Goal: Task Accomplishment & Management: Use online tool/utility

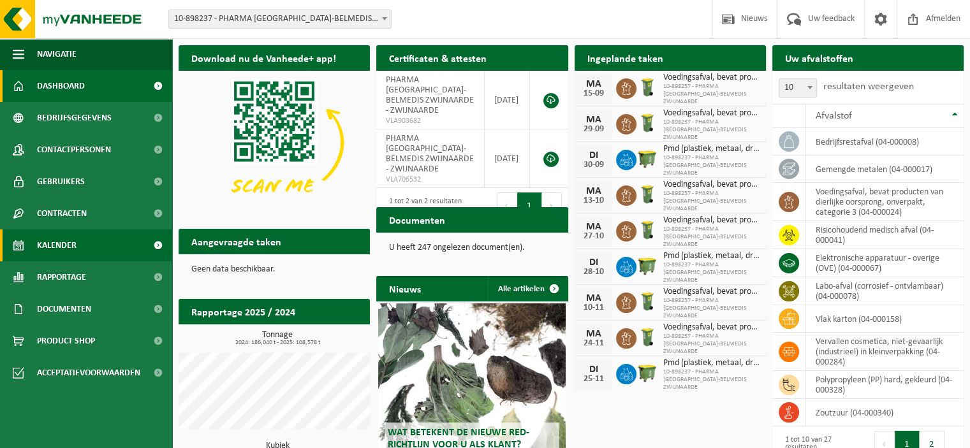
click at [57, 241] on span "Kalender" at bounding box center [57, 246] width 40 height 32
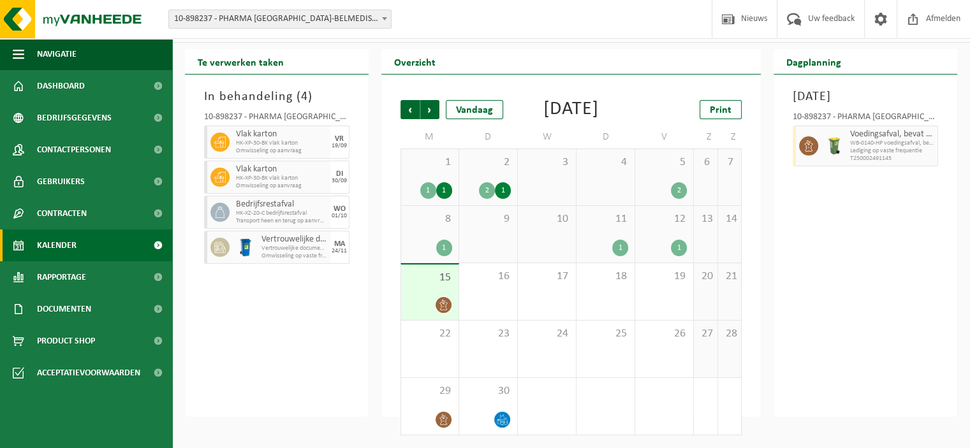
scroll to position [43, 0]
click at [664, 181] on div "5 2" at bounding box center [664, 177] width 58 height 56
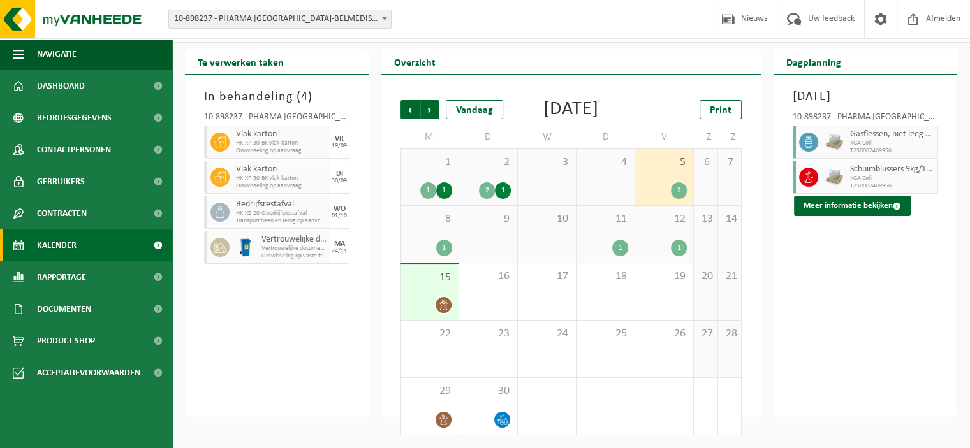
click at [439, 244] on div "1" at bounding box center [444, 248] width 16 height 17
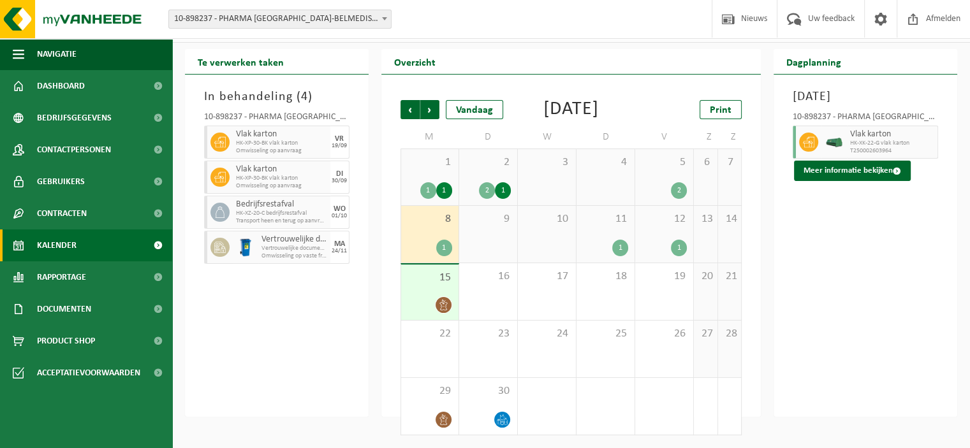
click at [620, 244] on div "1" at bounding box center [620, 248] width 16 height 17
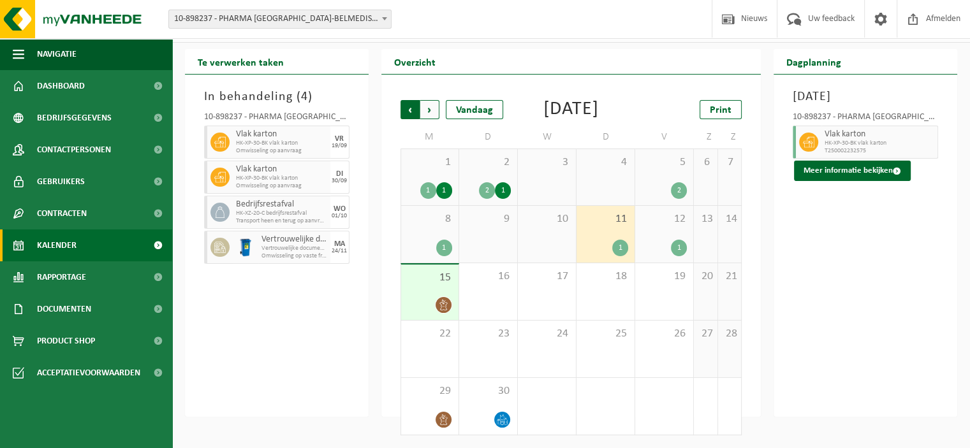
click at [429, 100] on span "Volgende" at bounding box center [429, 109] width 19 height 19
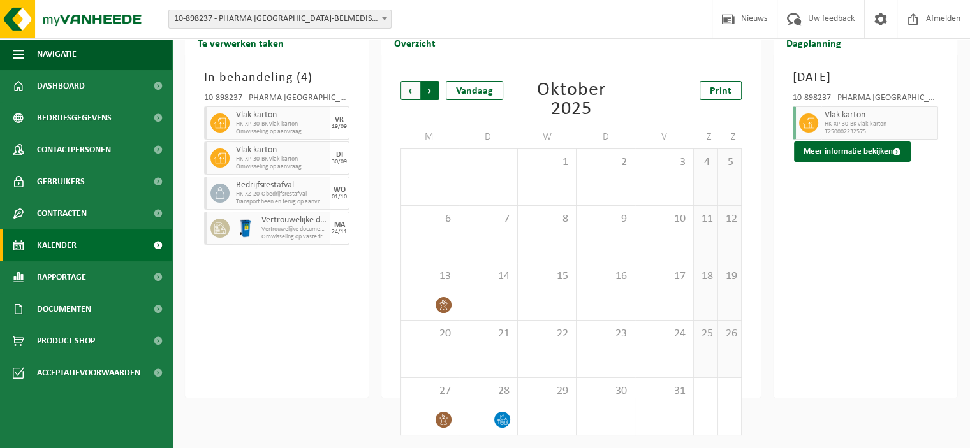
click at [410, 93] on span "Vorige" at bounding box center [410, 90] width 19 height 19
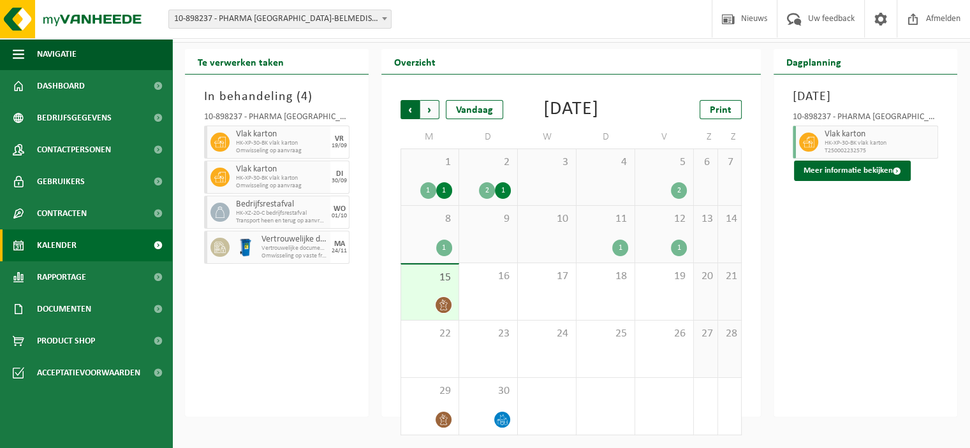
click at [427, 100] on span "Volgende" at bounding box center [429, 109] width 19 height 19
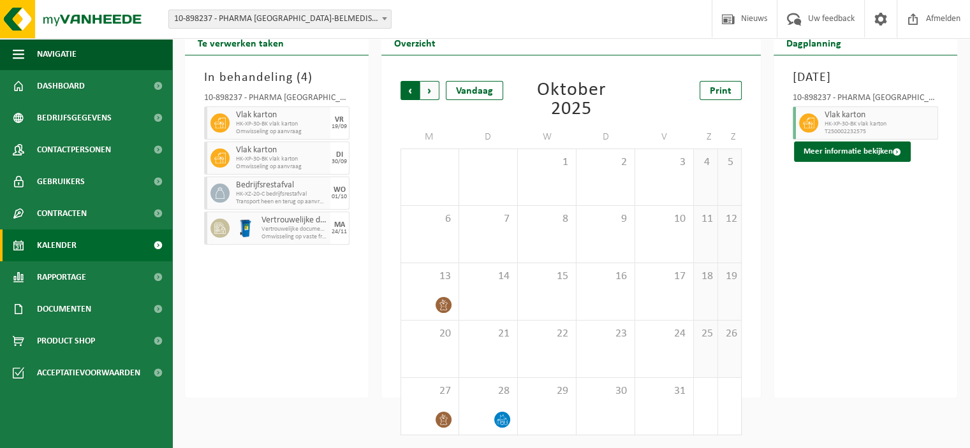
click at [431, 92] on span "Volgende" at bounding box center [429, 90] width 19 height 19
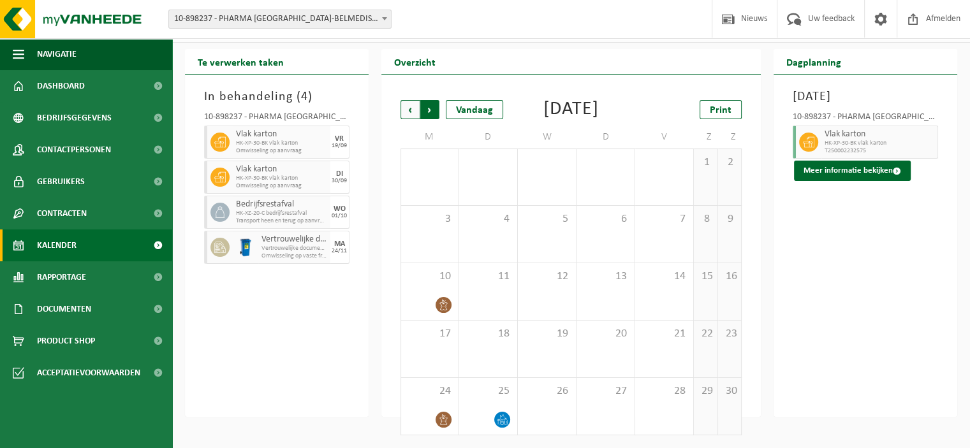
click at [408, 100] on span "Vorige" at bounding box center [410, 109] width 19 height 19
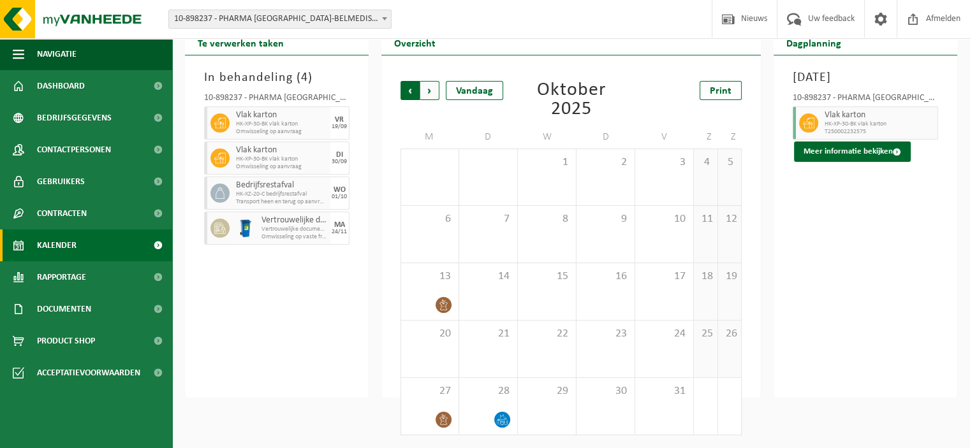
click at [427, 90] on span "Volgende" at bounding box center [429, 90] width 19 height 19
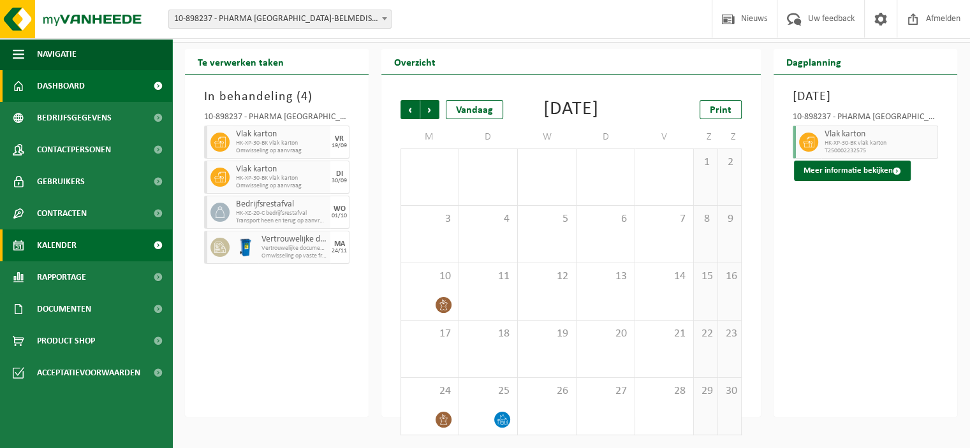
click at [53, 87] on span "Dashboard" at bounding box center [61, 86] width 48 height 32
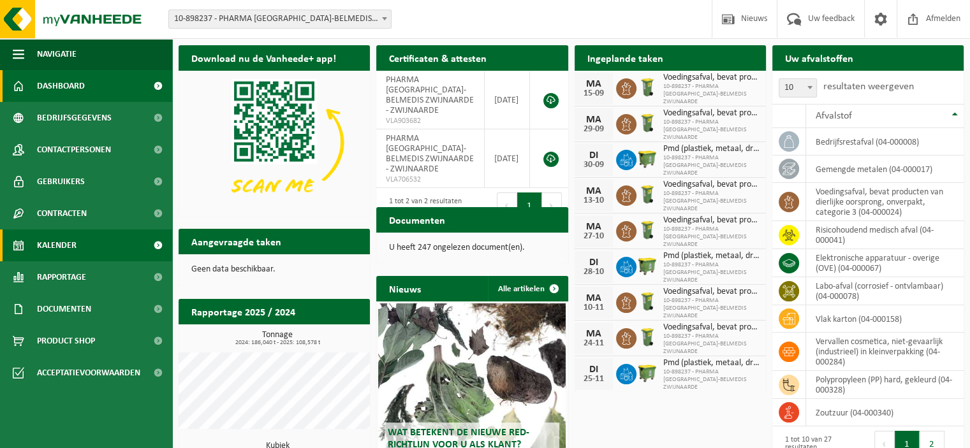
click at [54, 244] on span "Kalender" at bounding box center [57, 246] width 40 height 32
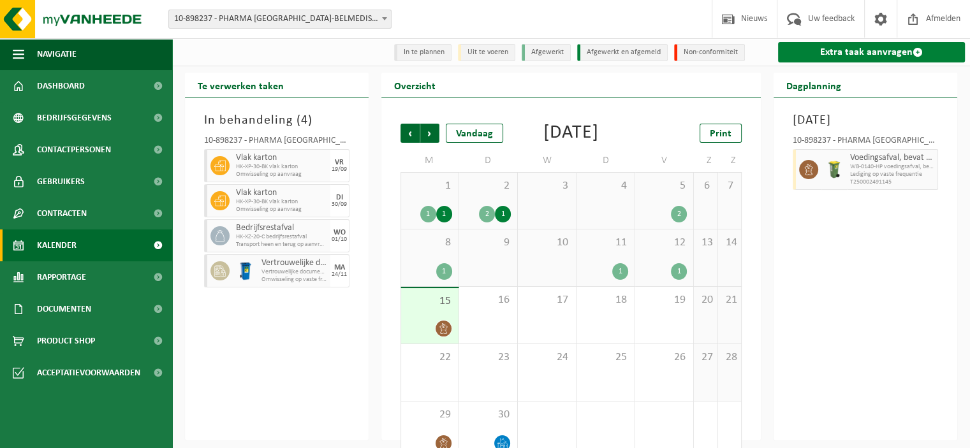
click at [888, 50] on link "Extra taak aanvragen" at bounding box center [871, 52] width 187 height 20
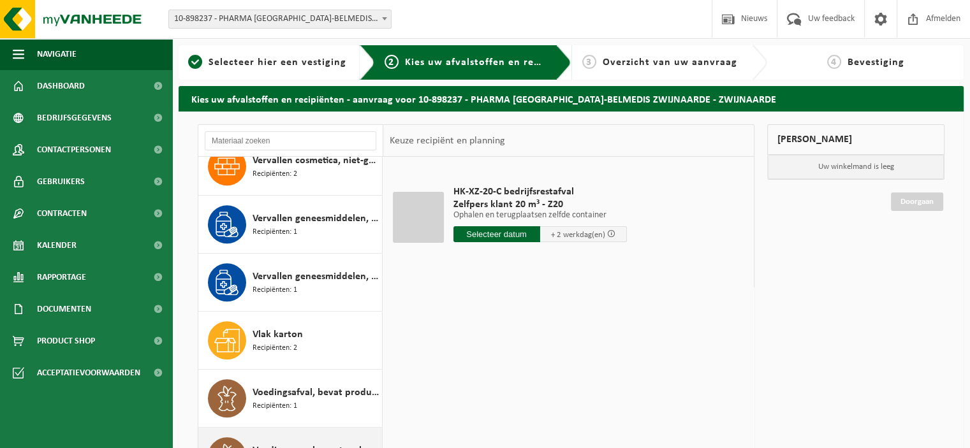
scroll to position [174, 0]
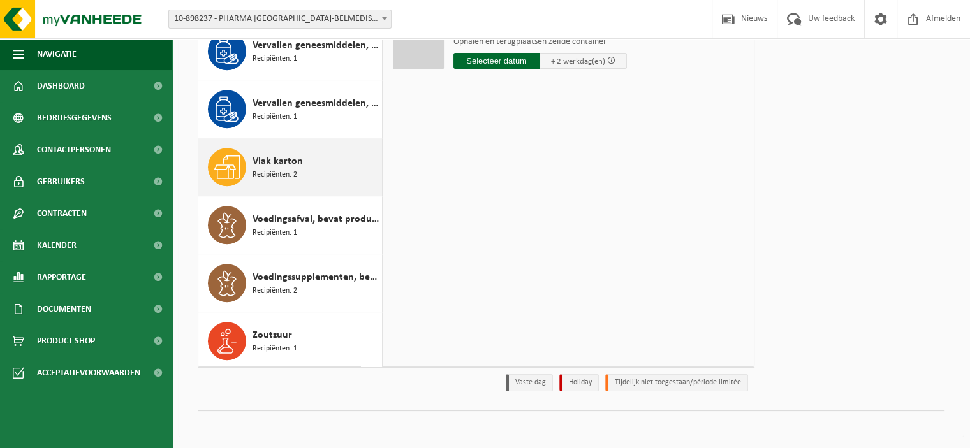
click at [278, 169] on span "Recipiënten: 2" at bounding box center [275, 175] width 45 height 12
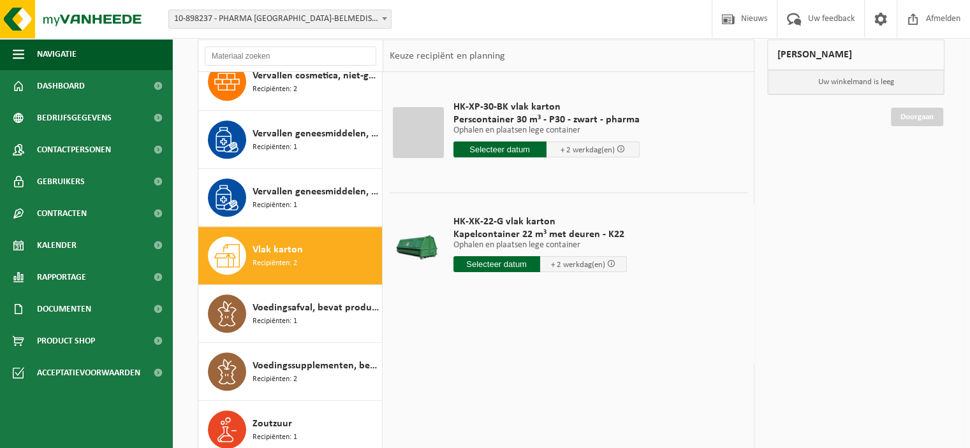
scroll to position [46, 0]
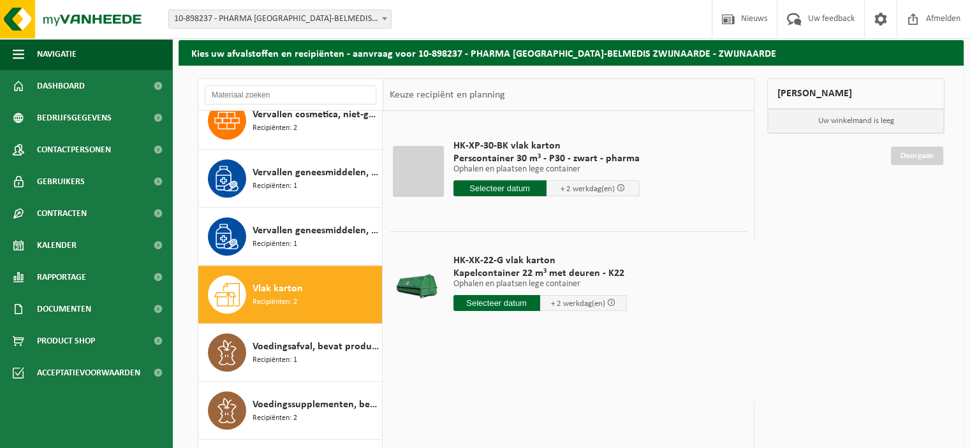
click at [487, 187] on input "text" at bounding box center [500, 189] width 93 height 16
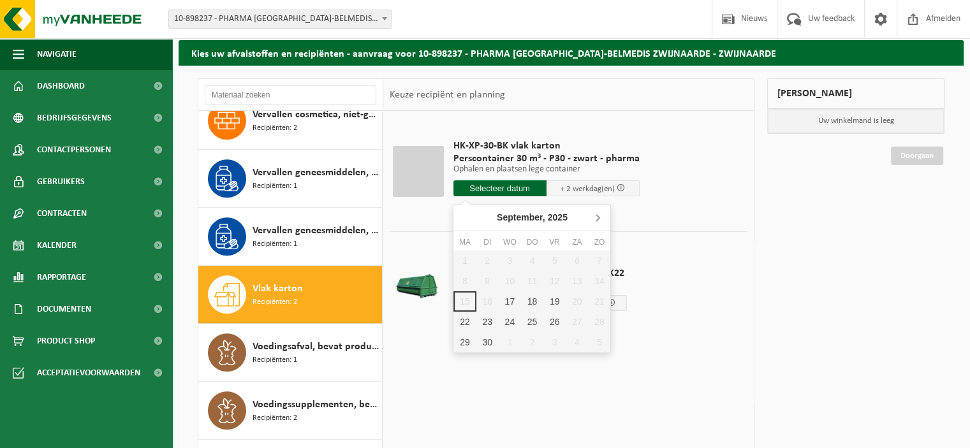
click at [597, 218] on icon at bounding box center [598, 217] width 20 height 20
click at [556, 279] on div "10" at bounding box center [555, 281] width 22 height 20
type input "Van 2025-10-10"
type input "2025-10-10"
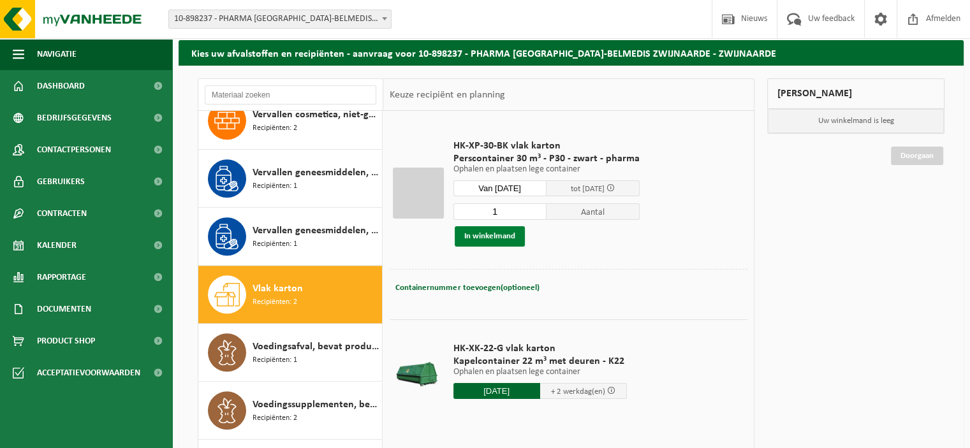
click at [486, 232] on button "In winkelmand" at bounding box center [490, 236] width 70 height 20
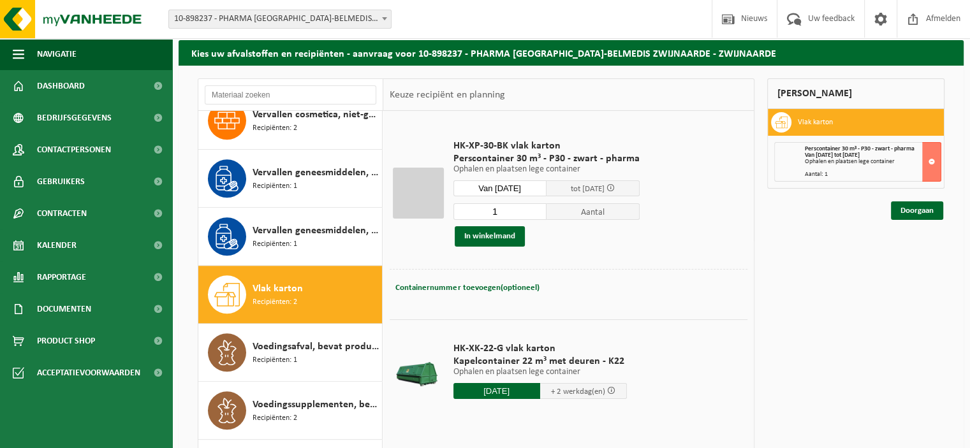
click at [526, 182] on input "Van 2025-10-10" at bounding box center [500, 189] width 93 height 16
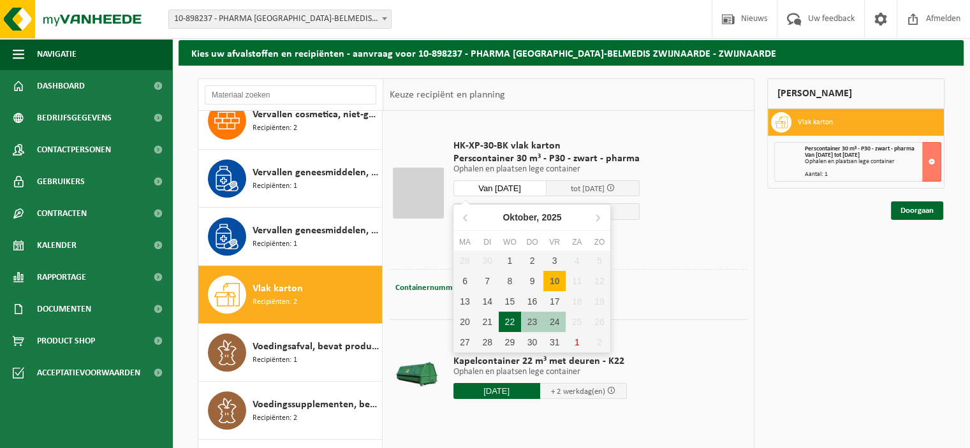
click at [508, 323] on div "22" at bounding box center [510, 322] width 22 height 20
type input "Van 2025-10-22"
type input "2025-10-22"
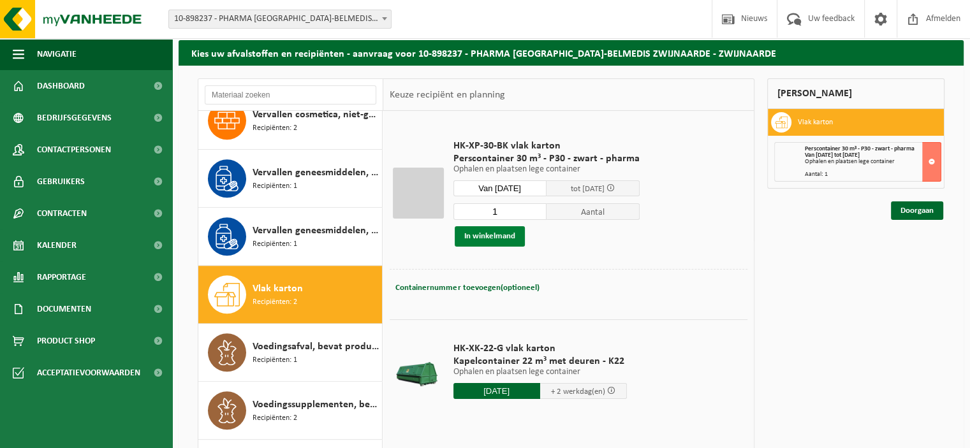
click at [490, 231] on button "In winkelmand" at bounding box center [490, 236] width 70 height 20
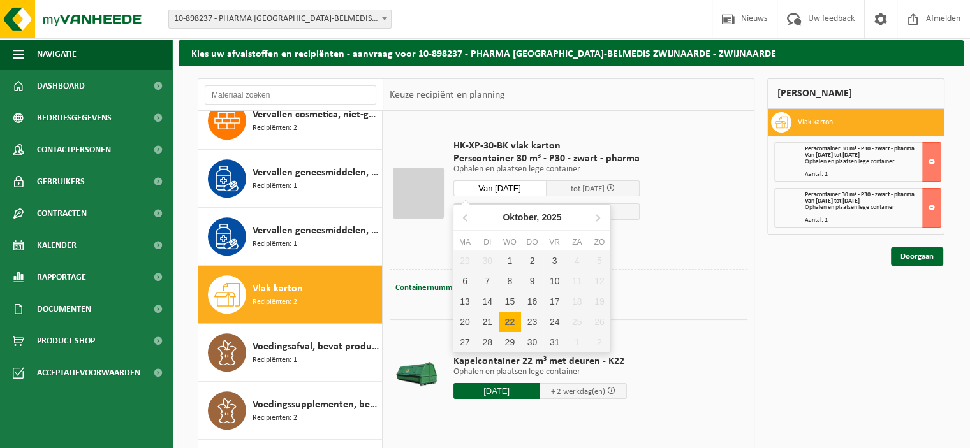
click at [533, 188] on input "Van 2025-10-22" at bounding box center [500, 189] width 93 height 16
click at [597, 215] on icon at bounding box center [598, 218] width 3 height 6
click at [464, 275] on div "3" at bounding box center [465, 281] width 22 height 20
type input "Van 2025-11-03"
type input "2025-11-03"
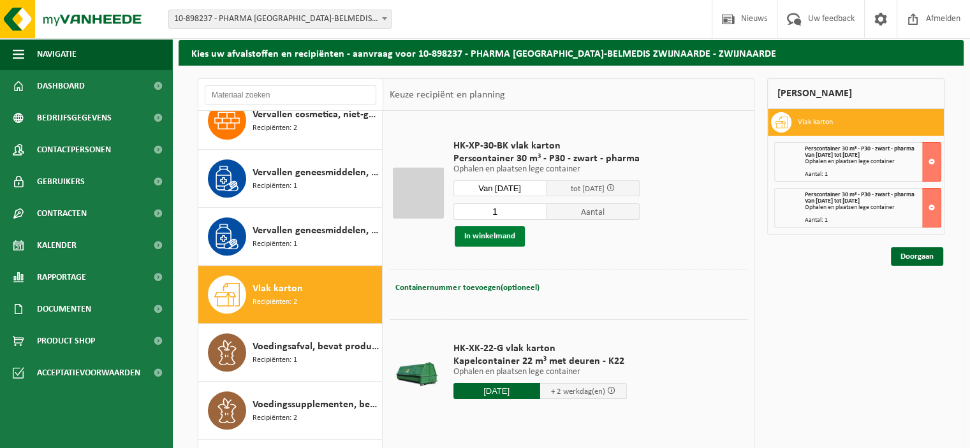
click at [493, 233] on button "In winkelmand" at bounding box center [490, 236] width 70 height 20
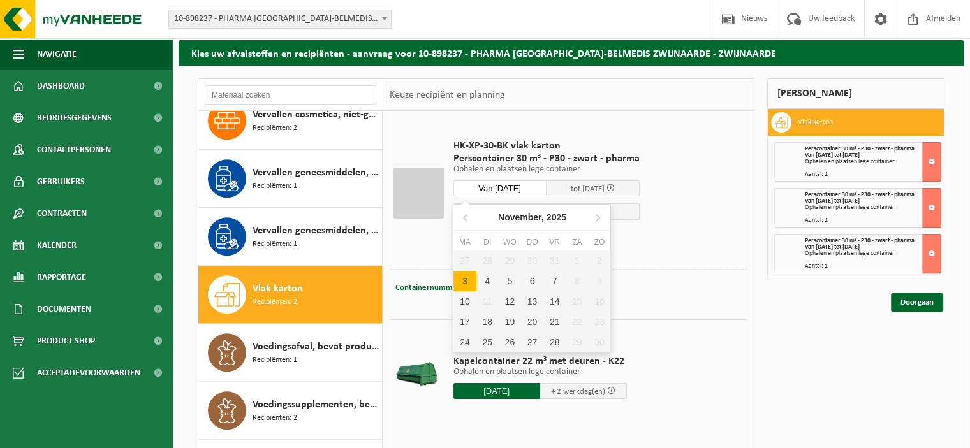
click at [530, 183] on input "Van 2025-11-03" at bounding box center [500, 189] width 93 height 16
click at [533, 300] on div "13" at bounding box center [532, 302] width 22 height 20
type input "Van 2025-11-13"
type input "2025-11-13"
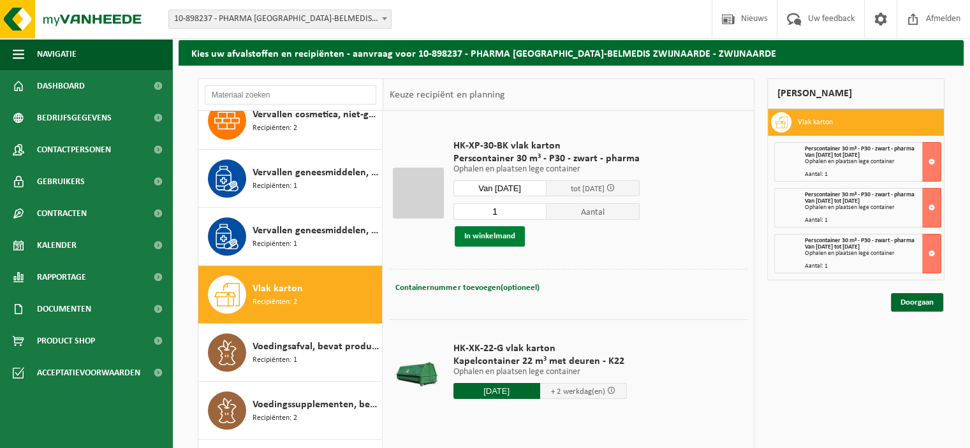
click at [487, 230] on button "In winkelmand" at bounding box center [490, 236] width 70 height 20
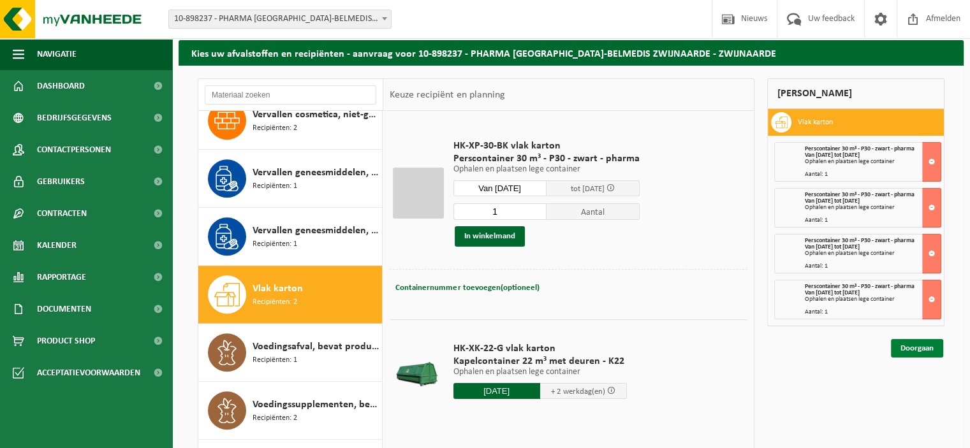
click at [916, 345] on link "Doorgaan" at bounding box center [917, 348] width 52 height 19
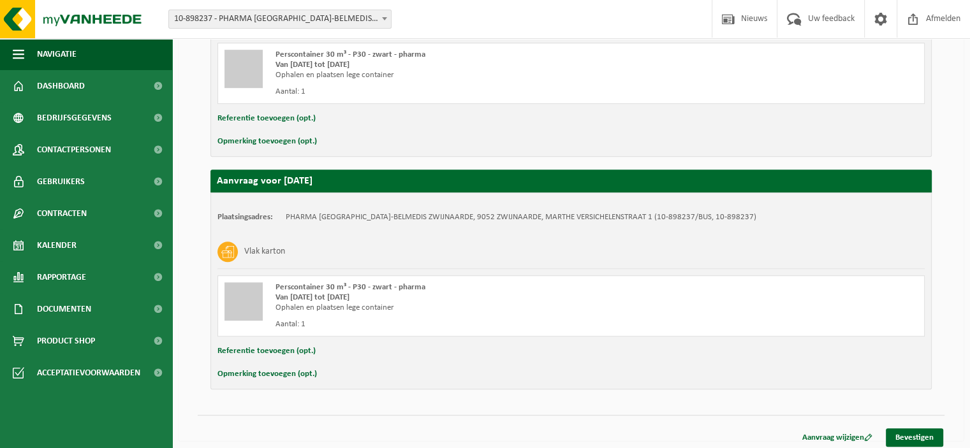
scroll to position [794, 0]
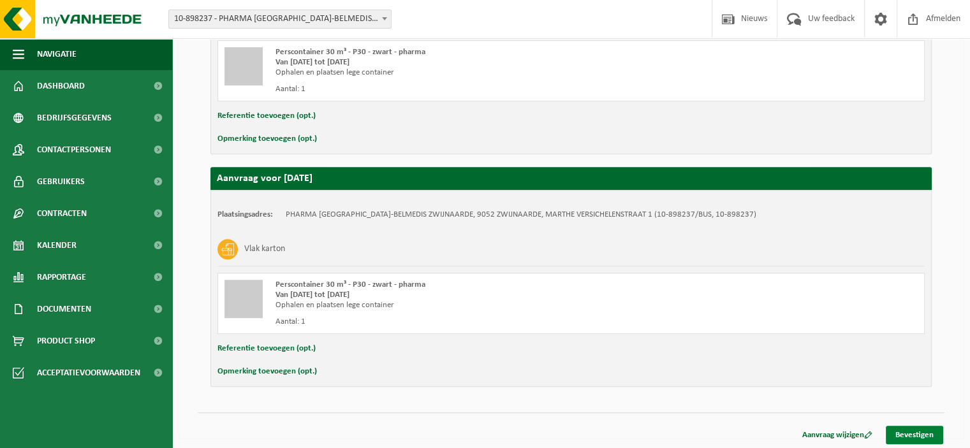
click at [903, 426] on link "Bevestigen" at bounding box center [914, 435] width 57 height 19
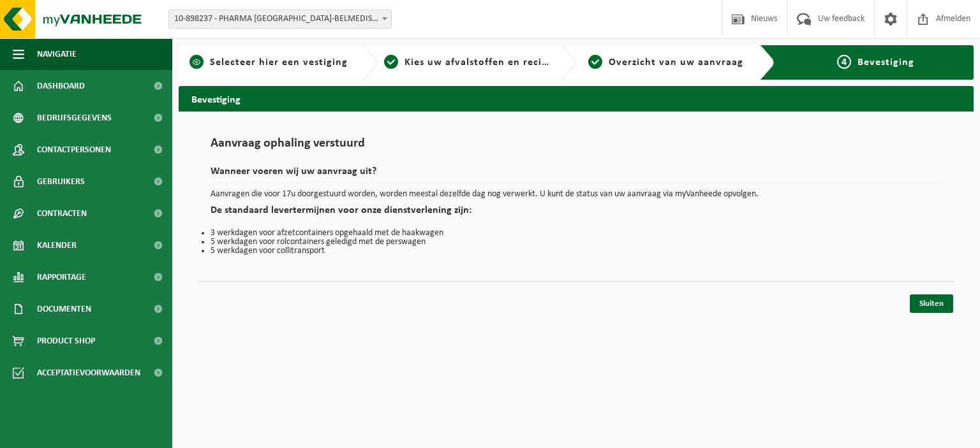
click at [232, 61] on span "Selecteer hier een vestiging" at bounding box center [279, 62] width 138 height 10
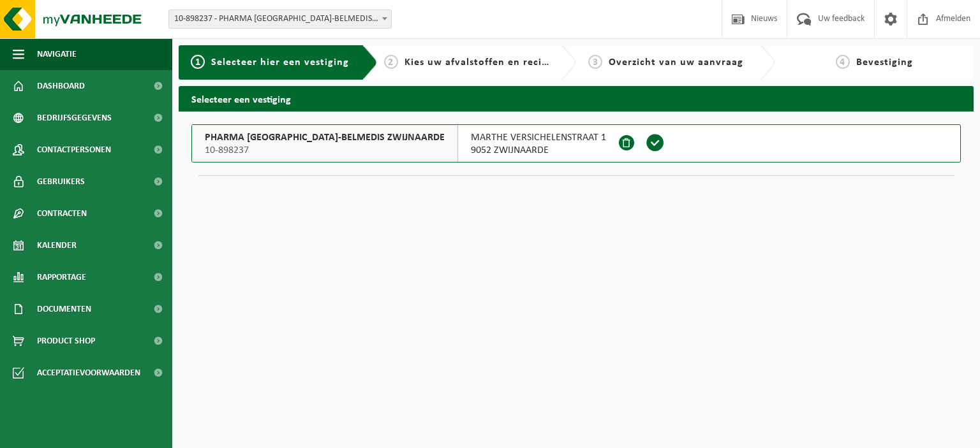
click at [326, 132] on span "PHARMA [GEOGRAPHIC_DATA]-BELMEDIS ZWIJNAARDE" at bounding box center [325, 137] width 240 height 13
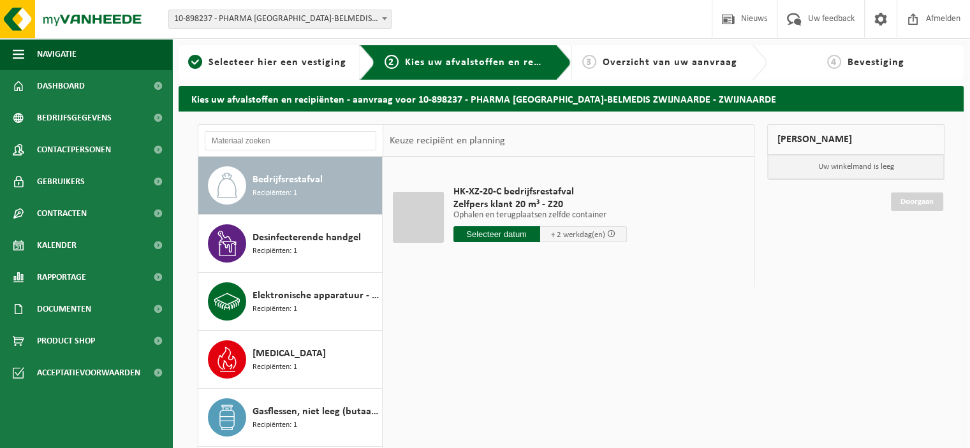
click at [286, 174] on span "Bedrijfsrestafval" at bounding box center [288, 179] width 70 height 15
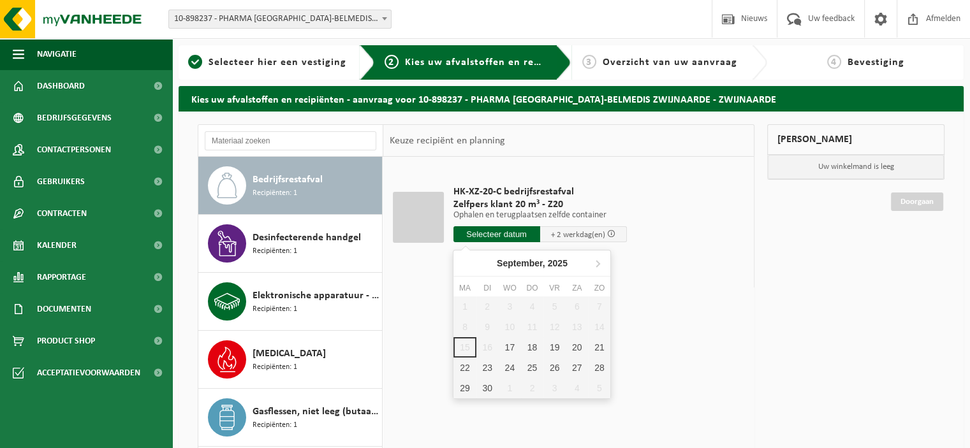
click at [497, 229] on input "text" at bounding box center [497, 234] width 87 height 16
click at [595, 260] on icon at bounding box center [598, 263] width 20 height 20
click at [528, 367] on div "23" at bounding box center [532, 368] width 22 height 20
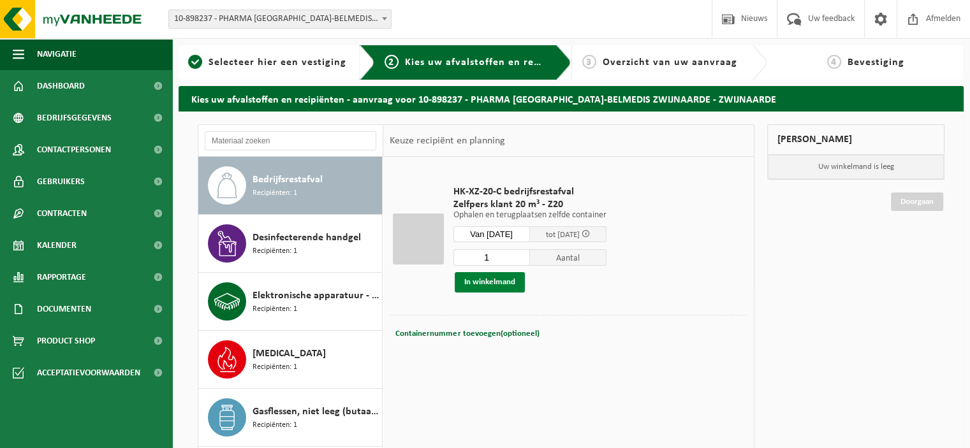
click at [484, 281] on button "In winkelmand" at bounding box center [490, 282] width 70 height 20
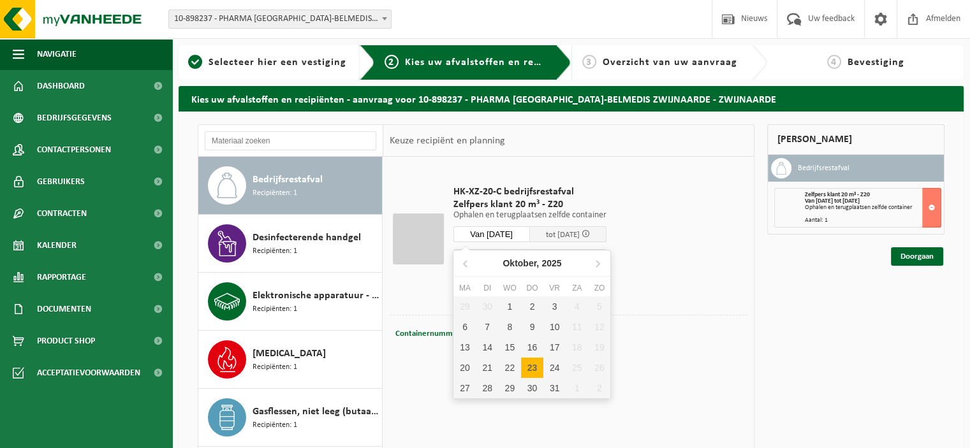
click at [524, 230] on input "Van 2025-10-23" at bounding box center [492, 234] width 77 height 16
click at [599, 258] on icon at bounding box center [598, 263] width 20 height 20
click at [554, 343] on div "14" at bounding box center [555, 347] width 22 height 20
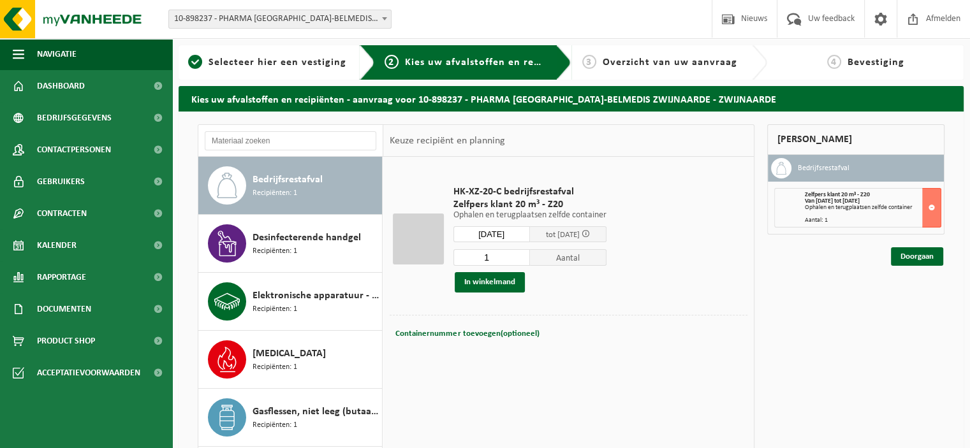
type input "Van 2025-11-14"
click at [489, 279] on button "In winkelmand" at bounding box center [490, 282] width 70 height 20
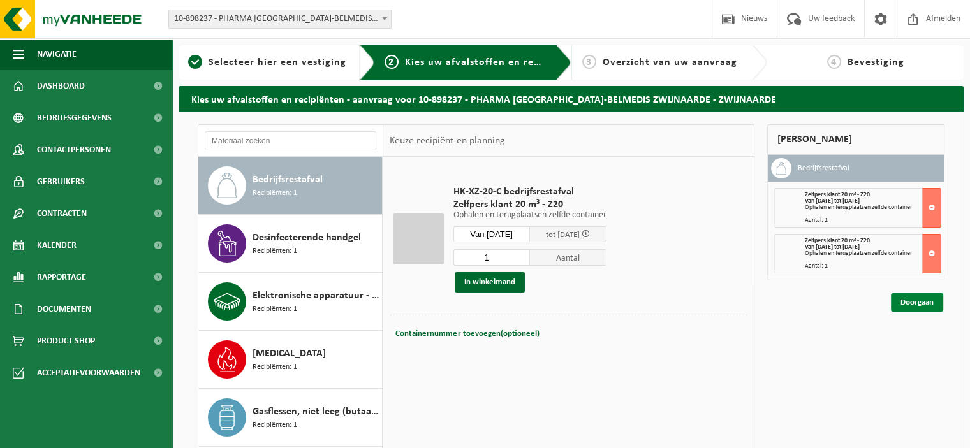
click at [905, 300] on link "Doorgaan" at bounding box center [917, 302] width 52 height 19
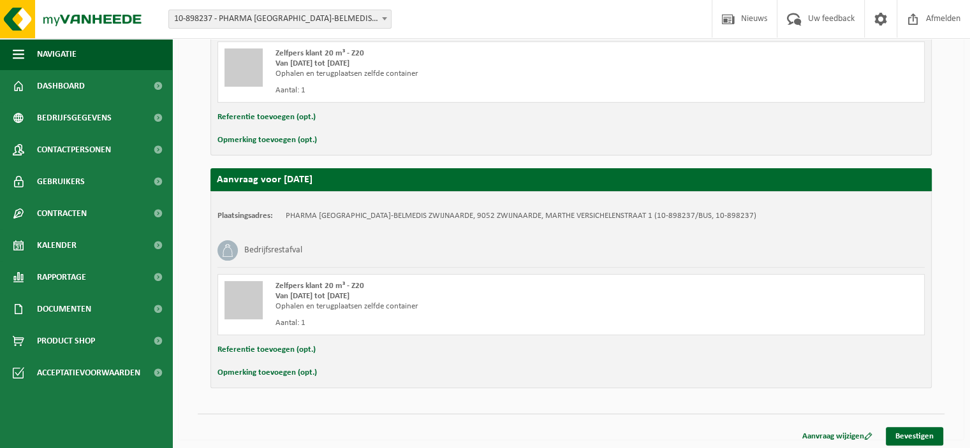
scroll to position [330, 0]
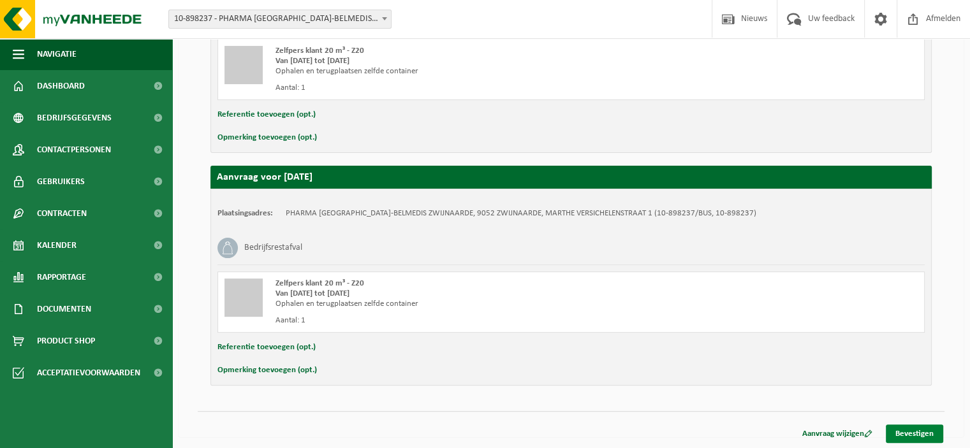
click at [908, 430] on link "Bevestigen" at bounding box center [914, 434] width 57 height 19
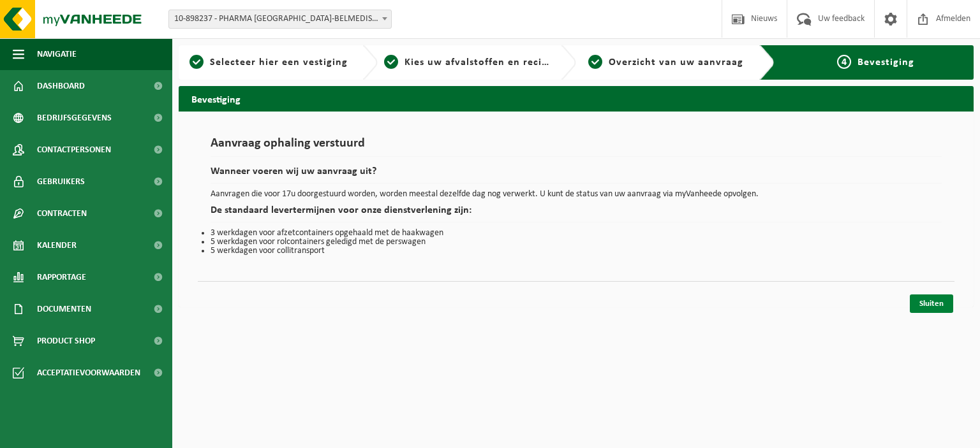
click at [930, 301] on link "Sluiten" at bounding box center [931, 304] width 43 height 19
